Goal: Task Accomplishment & Management: Manage account settings

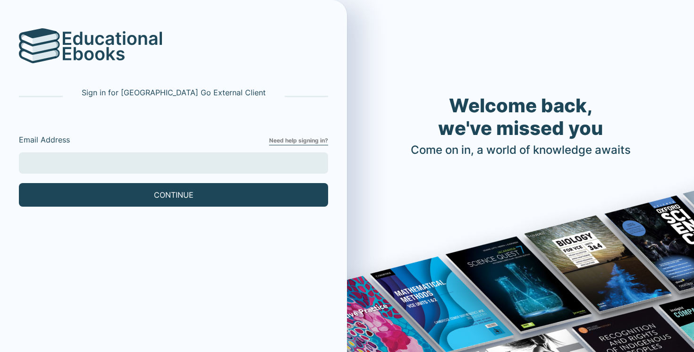
drag, startPoint x: 229, startPoint y: 158, endPoint x: 188, endPoint y: 169, distance: 42.1
click at [226, 158] on input "Email Address" at bounding box center [173, 162] width 309 height 21
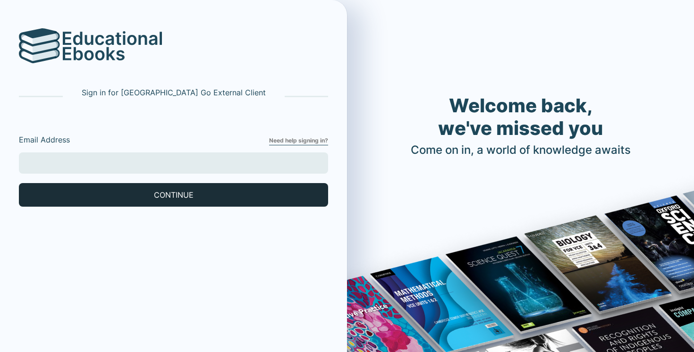
type input "[EMAIL_ADDRESS][DOMAIN_NAME]"
click at [128, 191] on button "CONTINUE" at bounding box center [173, 195] width 309 height 24
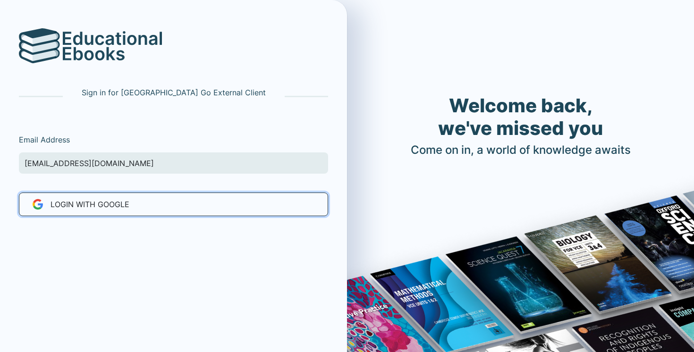
click at [135, 207] on button "LOGIN WITH Google" at bounding box center [173, 205] width 309 height 24
click at [130, 208] on button "LOGIN WITH Google" at bounding box center [173, 205] width 309 height 24
